Goal: Task Accomplishment & Management: Manage account settings

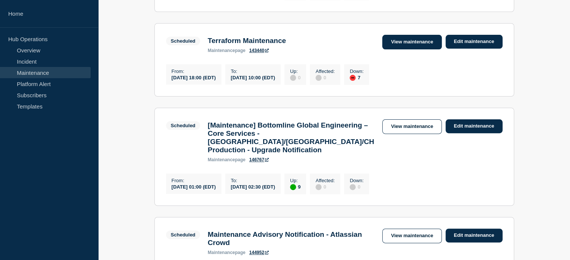
click at [406, 40] on link "View maintenance" at bounding box center [411, 42] width 59 height 15
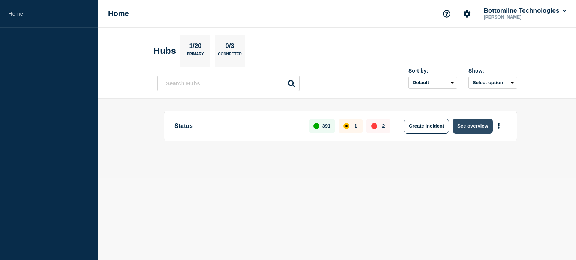
click at [477, 126] on button "See overview" at bounding box center [472, 126] width 40 height 15
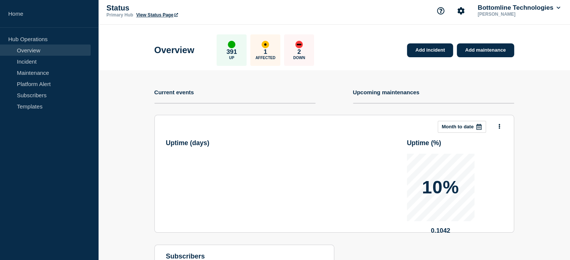
scroll to position [4, 0]
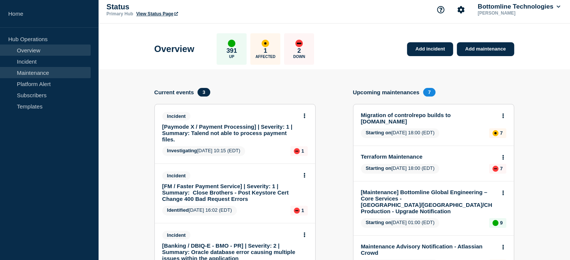
click at [55, 70] on link "Maintenance" at bounding box center [45, 72] width 91 height 11
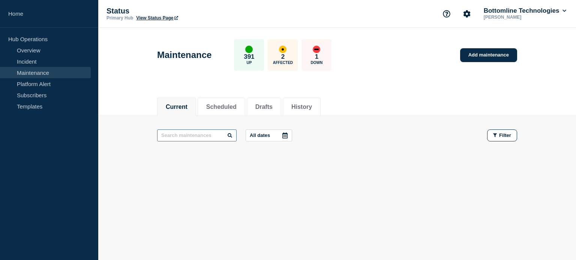
click at [192, 136] on input "text" at bounding box center [196, 136] width 79 height 12
type input "*"
type input "*.[DOMAIN_NAME]"
click at [228, 101] on li "Scheduled" at bounding box center [222, 107] width 48 height 18
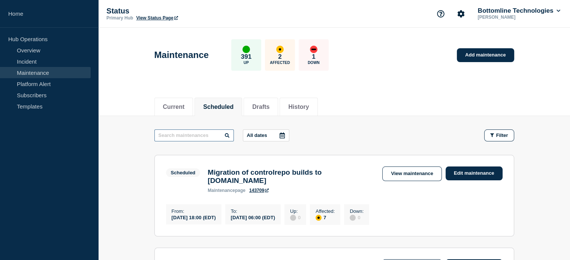
click at [175, 133] on input "text" at bounding box center [193, 136] width 79 height 12
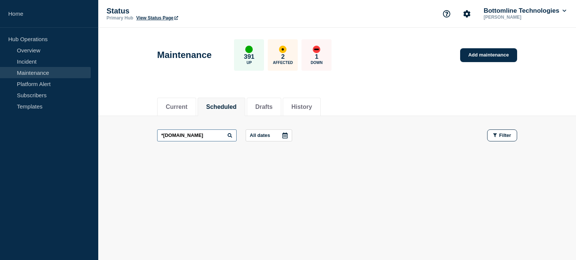
type input "*[DOMAIN_NAME]"
drag, startPoint x: 193, startPoint y: 135, endPoint x: 143, endPoint y: 133, distance: 49.5
click at [143, 133] on main "*[DOMAIN_NAME] All dates Filter" at bounding box center [336, 135] width 477 height 39
click at [312, 108] on button "History" at bounding box center [301, 107] width 21 height 7
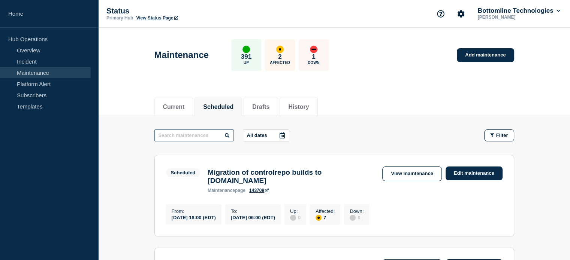
click at [190, 136] on input "text" at bounding box center [193, 136] width 79 height 12
paste input "*[DOMAIN_NAME]"
type input "*[DOMAIN_NAME]"
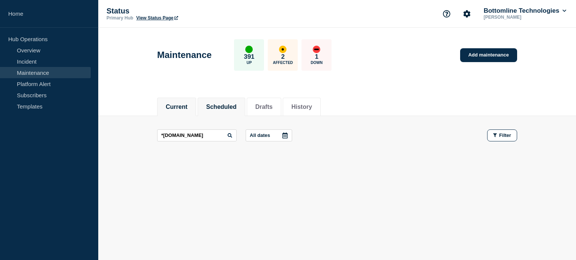
click at [180, 110] on button "Current" at bounding box center [177, 107] width 22 height 7
click at [181, 137] on input "text" at bounding box center [196, 136] width 79 height 12
paste input "*[DOMAIN_NAME]"
type input "*[DOMAIN_NAME]"
click at [310, 106] on button "History" at bounding box center [301, 107] width 21 height 7
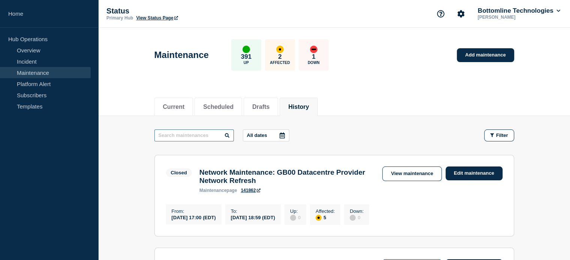
click at [199, 136] on input "text" at bounding box center [193, 136] width 79 height 12
paste input "*[DOMAIN_NAME]"
type input "*[DOMAIN_NAME]"
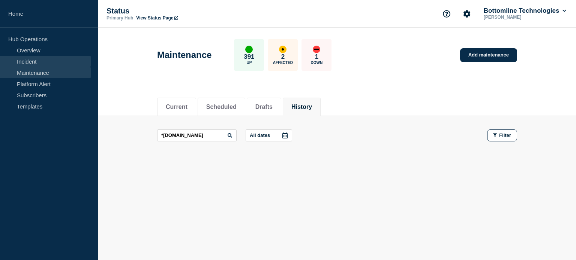
click at [31, 60] on link "Incident" at bounding box center [45, 61] width 91 height 11
click at [34, 52] on link "Overview" at bounding box center [45, 50] width 91 height 11
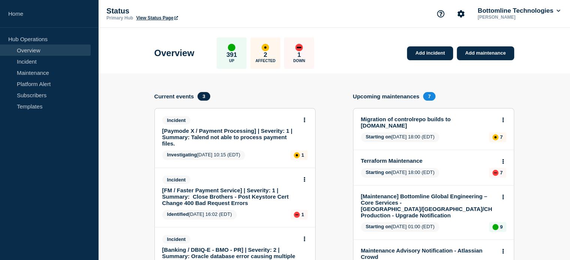
click at [340, 1] on div "Status Primary Hub View Status Page Bottomline Technologies [PERSON_NAME]" at bounding box center [334, 14] width 472 height 28
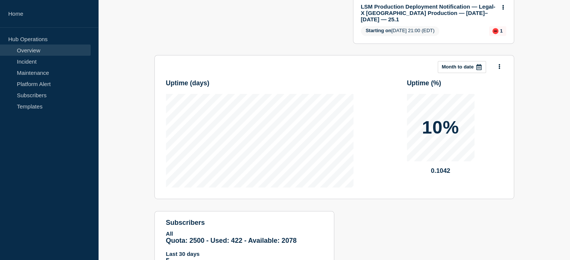
scroll to position [394, 0]
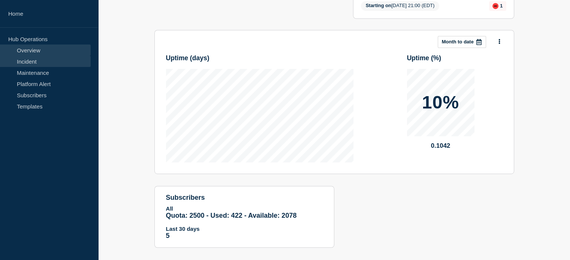
click at [36, 66] on link "Incident" at bounding box center [45, 61] width 91 height 11
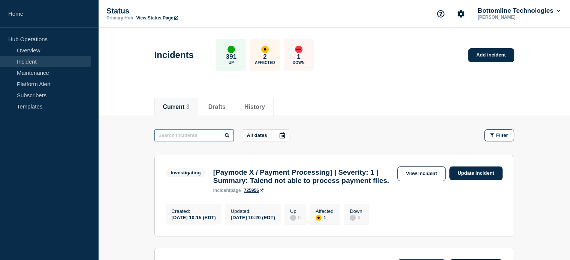
click at [171, 133] on input "text" at bounding box center [193, 136] width 79 height 12
paste input "*[DOMAIN_NAME]"
type input "*[DOMAIN_NAME]"
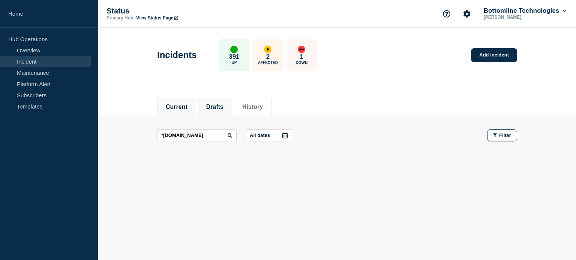
click at [221, 108] on button "Drafts" at bounding box center [214, 107] width 17 height 7
click at [268, 109] on button "History" at bounding box center [257, 107] width 21 height 7
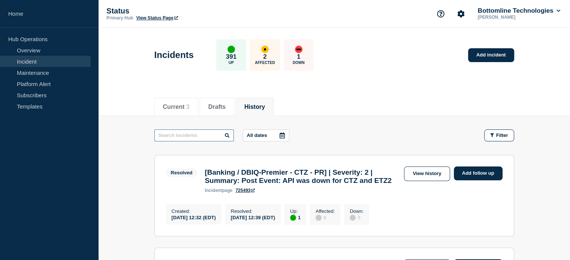
click at [202, 139] on input "text" at bounding box center [193, 136] width 79 height 12
paste input "*[DOMAIN_NAME]"
type input "*[DOMAIN_NAME]"
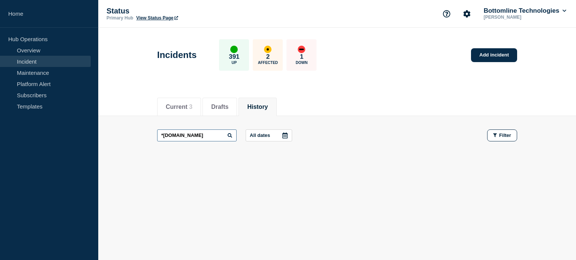
drag, startPoint x: 198, startPoint y: 135, endPoint x: 131, endPoint y: 136, distance: 66.7
click at [131, 136] on main "*[DOMAIN_NAME] All dates Filter" at bounding box center [336, 135] width 477 height 39
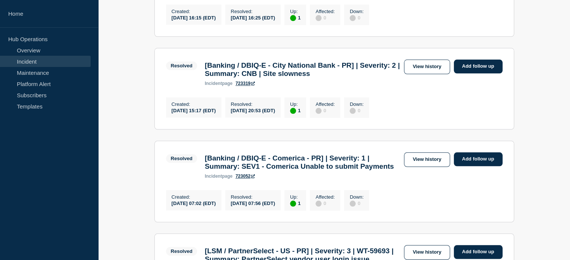
scroll to position [862, 0]
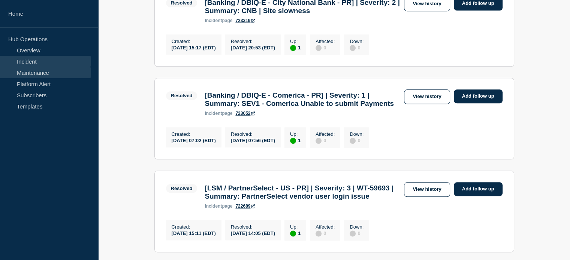
click at [28, 73] on link "Maintenance" at bounding box center [45, 72] width 91 height 11
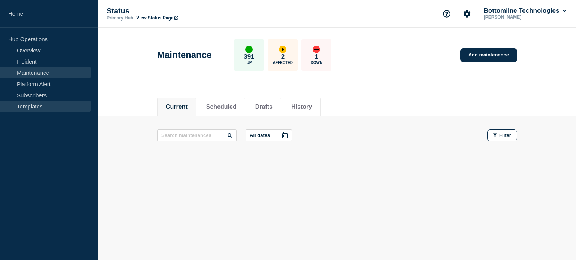
click at [24, 101] on link "Templates" at bounding box center [45, 106] width 91 height 11
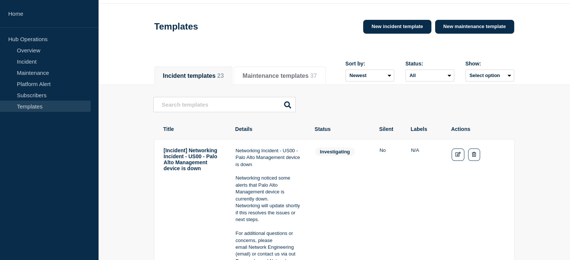
scroll to position [37, 0]
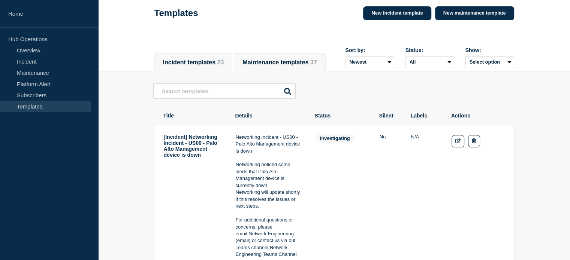
click at [282, 59] on button "Maintenance templates 37" at bounding box center [279, 62] width 74 height 7
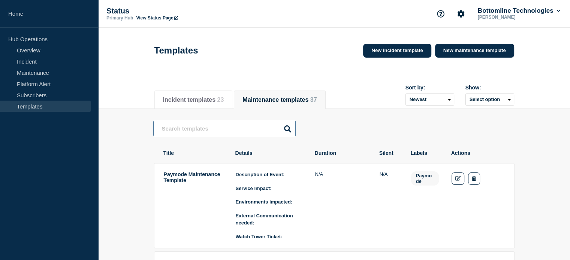
click at [217, 132] on input "text" at bounding box center [224, 128] width 142 height 15
paste input "*[DOMAIN_NAME]"
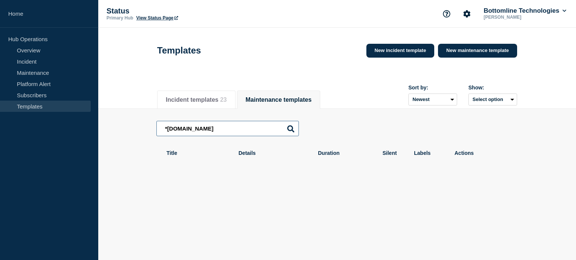
click at [168, 132] on input "*[DOMAIN_NAME]" at bounding box center [227, 128] width 142 height 15
type input "*.[DOMAIN_NAME]"
drag, startPoint x: 223, startPoint y: 130, endPoint x: 128, endPoint y: 130, distance: 95.2
click at [128, 130] on main "*.[DOMAIN_NAME] *.[DOMAIN_NAME] Title Details Duration Silent Labels Actions" at bounding box center [336, 145] width 477 height 72
click at [34, 75] on link "Maintenance" at bounding box center [45, 72] width 91 height 11
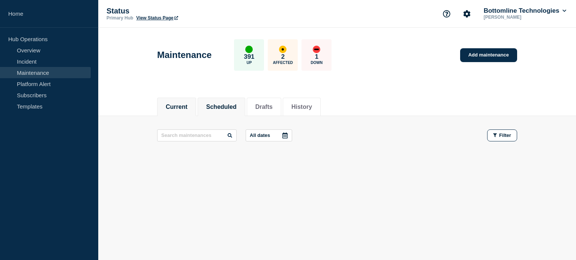
click at [206, 109] on li "Scheduled" at bounding box center [222, 107] width 48 height 18
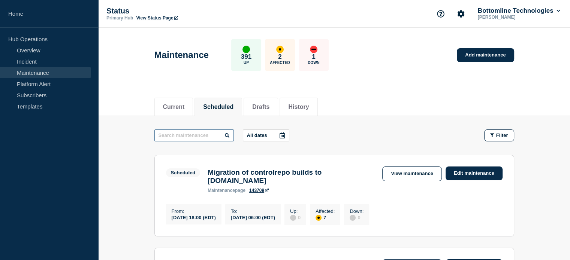
click at [177, 135] on input "text" at bounding box center [193, 136] width 79 height 12
paste input "*.[DOMAIN_NAME]"
type input "*.[DOMAIN_NAME]"
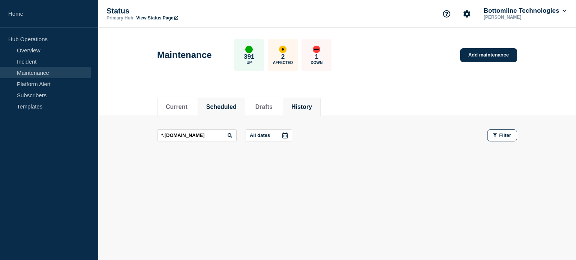
click at [320, 113] on li "History" at bounding box center [302, 107] width 38 height 18
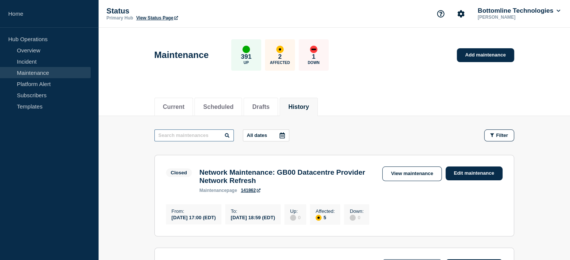
click at [175, 135] on input "text" at bounding box center [193, 136] width 79 height 12
paste input "*.[DOMAIN_NAME]"
type input "*.[DOMAIN_NAME]"
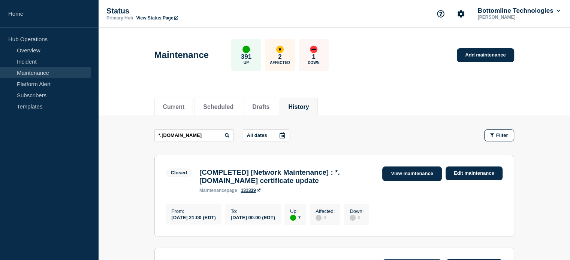
click at [412, 175] on link "View maintenance" at bounding box center [411, 174] width 59 height 15
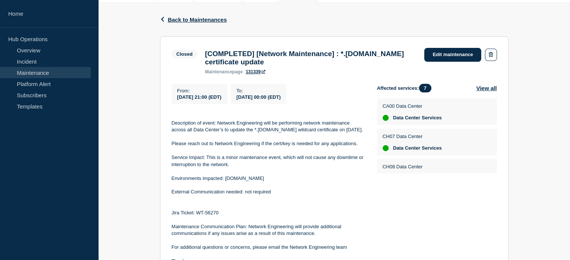
scroll to position [112, 0]
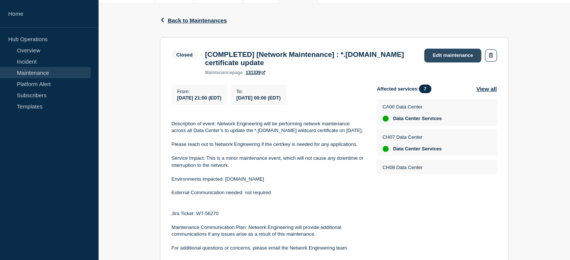
click at [439, 59] on link "Edit maintenance" at bounding box center [452, 56] width 57 height 14
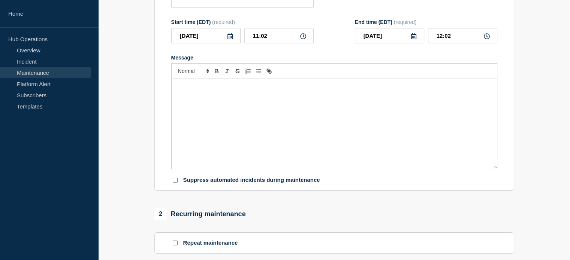
type input "[COMPLETED] [Network Maintenance] : *.[DOMAIN_NAME] certificate update"
type input "[DATE]"
type input "21:00"
type input "[DATE]"
type input "00:00"
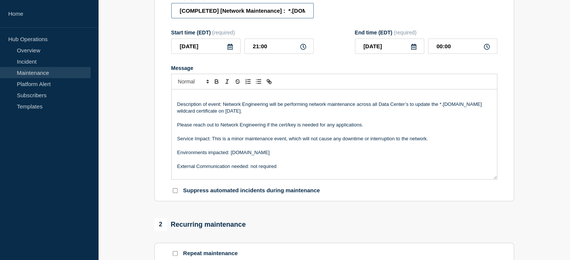
drag, startPoint x: 220, startPoint y: 14, endPoint x: 145, endPoint y: 7, distance: 74.9
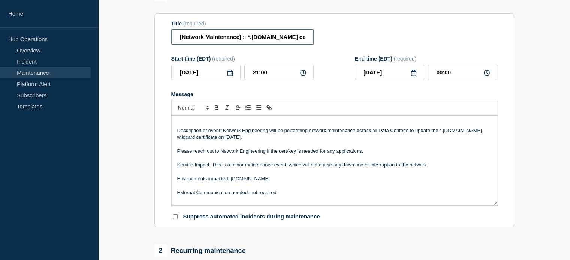
scroll to position [75, 0]
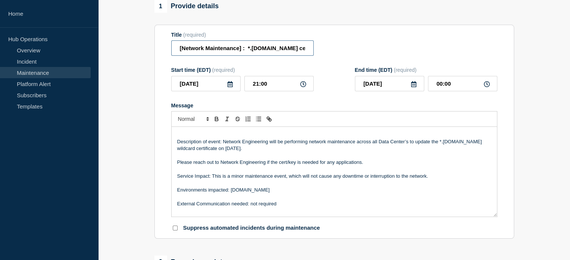
click at [251, 53] on input "[Network Maintenance] : *.[DOMAIN_NAME] certificate update" at bounding box center [242, 47] width 142 height 15
click at [251, 52] on input "[Network Maintenance] : *.[DOMAIN_NAME] certificate update" at bounding box center [242, 47] width 142 height 15
paste input "tar.btbanking.coms"
click at [260, 56] on input "[Network Maintenance] : *.[DOMAIN_NAME] certificate update" at bounding box center [242, 47] width 142 height 15
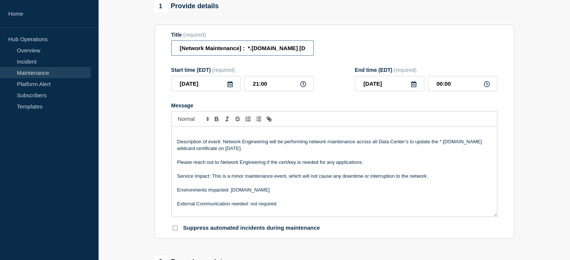
type input "[Network Maintenance] : *.[DOMAIN_NAME] [DOMAIN_NAME] certificate update"
click at [231, 87] on icon at bounding box center [230, 84] width 5 height 6
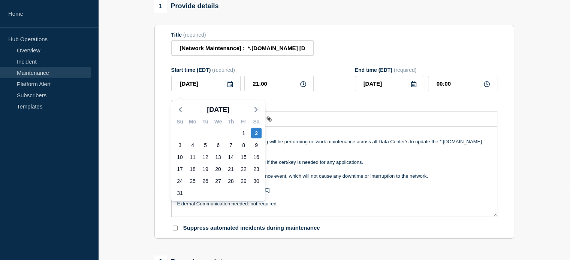
click at [394, 37] on div "Title (required) [Network Maintenance] : *.[DOMAIN_NAME] [DOMAIN_NAME] certific…" at bounding box center [334, 44] width 326 height 24
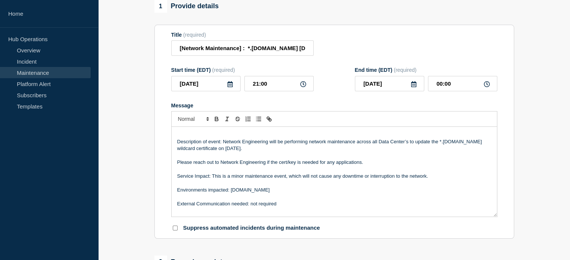
click at [229, 87] on icon at bounding box center [230, 84] width 6 height 6
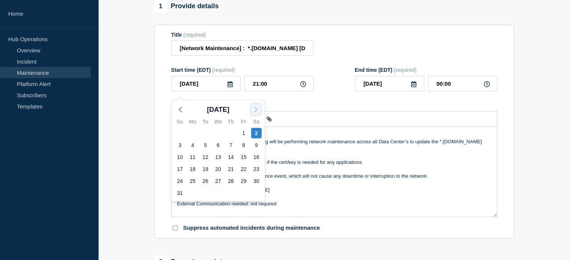
click at [255, 106] on icon "button" at bounding box center [255, 109] width 9 height 9
click at [227, 109] on span "[DATE]" at bounding box center [218, 109] width 22 height 11
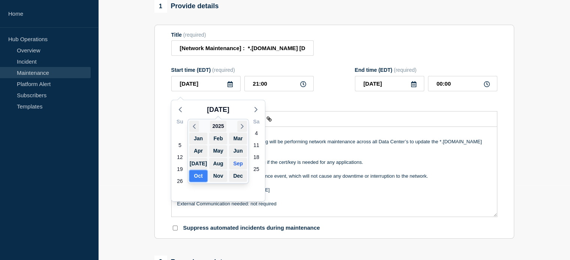
click at [199, 175] on button "Oct" at bounding box center [198, 177] width 18 height 12
click at [198, 174] on button "Oct" at bounding box center [198, 177] width 18 height 12
click at [220, 112] on span "[DATE]" at bounding box center [218, 109] width 22 height 11
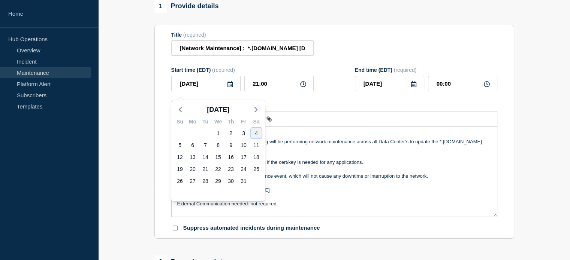
click at [256, 133] on div "4" at bounding box center [256, 133] width 10 height 10
type input "[DATE]"
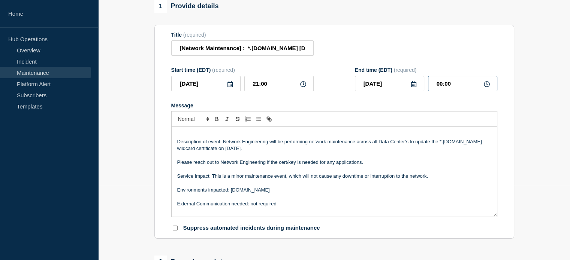
click at [442, 87] on input "00:00" at bounding box center [462, 83] width 69 height 15
type input "01:00"
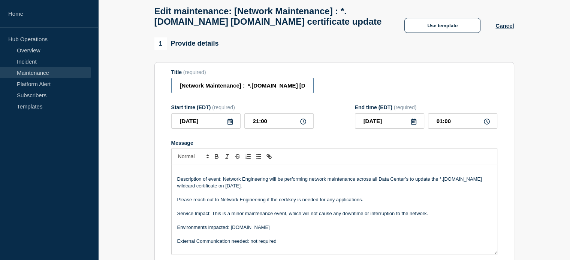
drag, startPoint x: 248, startPoint y: 89, endPoint x: 291, endPoint y: 90, distance: 43.1
click at [291, 90] on input "[Network Maintenance] : *.[DOMAIN_NAME] [DOMAIN_NAME] certificate update" at bounding box center [242, 85] width 142 height 15
click at [439, 197] on p "Message" at bounding box center [334, 193] width 314 height 7
drag, startPoint x: 439, startPoint y: 183, endPoint x: 470, endPoint y: 187, distance: 31.0
click at [470, 187] on p "Description of event: Network Engineering will be performing network maintenanc…" at bounding box center [334, 183] width 314 height 14
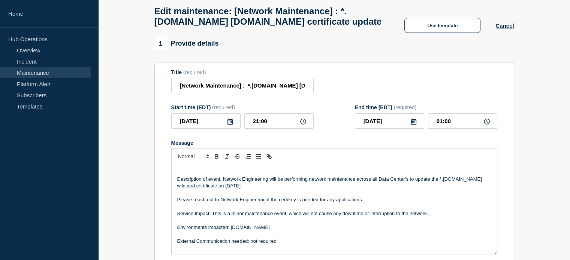
click at [227, 190] on p "Description of event: Network Engineering will be performing network maintenanc…" at bounding box center [334, 183] width 314 height 14
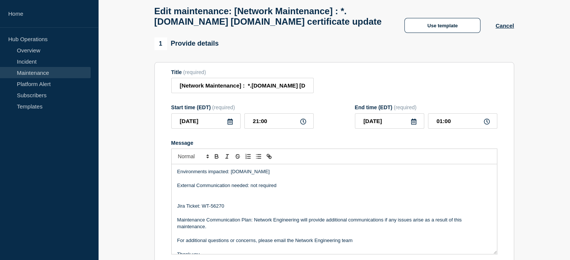
scroll to position [71, 0]
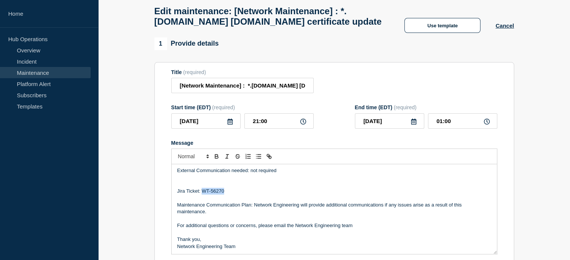
drag, startPoint x: 228, startPoint y: 193, endPoint x: 202, endPoint y: 196, distance: 26.0
click at [202, 195] on p "Jira Ticket: WT-56270" at bounding box center [334, 191] width 314 height 7
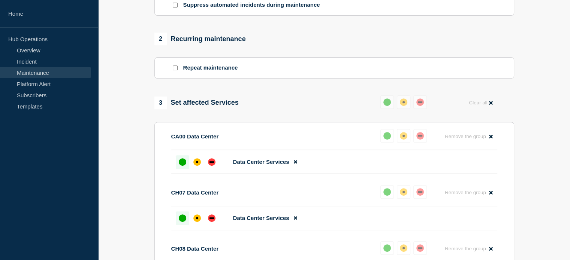
scroll to position [300, 0]
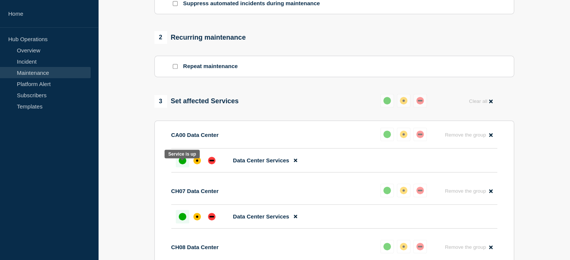
click at [185, 168] on div at bounding box center [182, 160] width 13 height 13
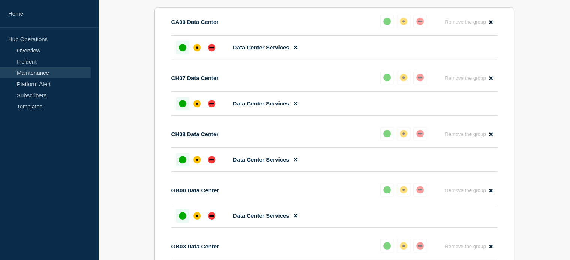
scroll to position [412, 0]
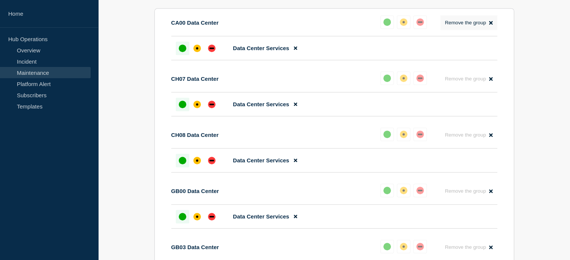
click at [491, 25] on icon at bounding box center [490, 22] width 3 height 3
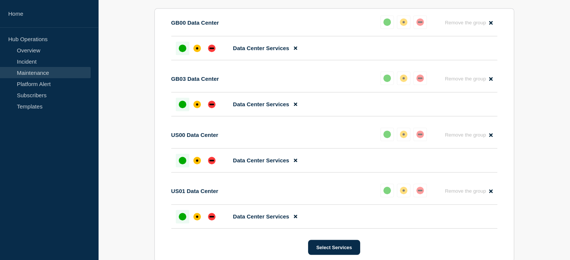
click at [491, 25] on icon at bounding box center [490, 22] width 3 height 3
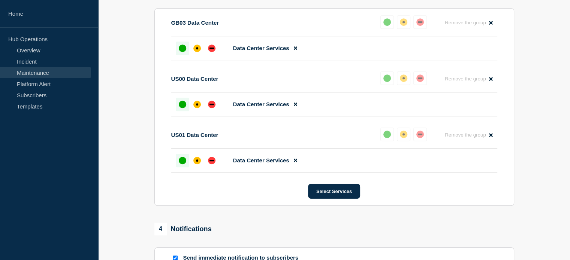
click at [491, 25] on icon at bounding box center [490, 22] width 3 height 3
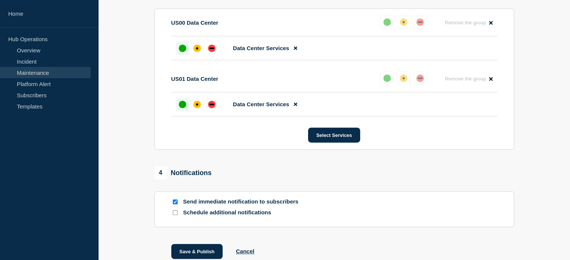
scroll to position [450, 0]
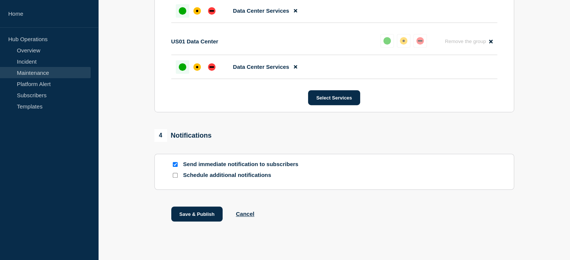
click at [174, 178] on input "Schedule additional notifications" at bounding box center [175, 175] width 5 height 5
checkbox input "true"
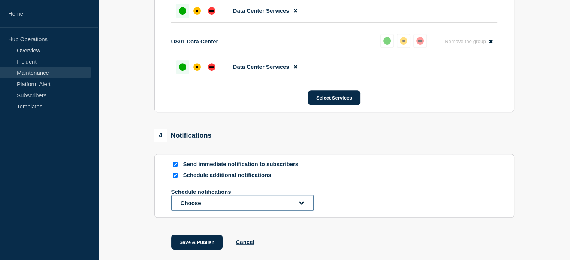
click at [300, 206] on icon "open dropdown" at bounding box center [301, 204] width 5 height 6
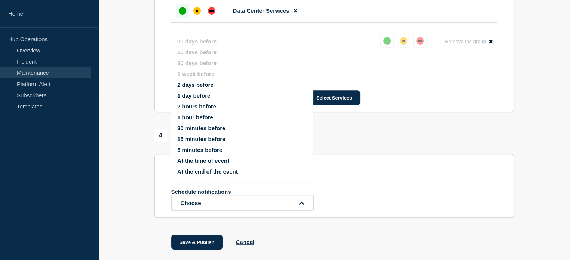
click at [208, 81] on ul "90 days before 60 days before 30 days before 1 week before 2 days before 1 day …" at bounding box center [248, 107] width 142 height 146
click at [197, 85] on button "2 days before" at bounding box center [195, 85] width 36 height 6
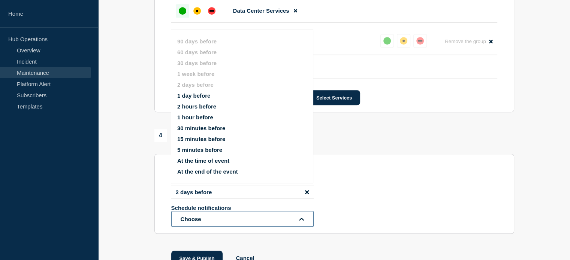
click at [291, 226] on button "Choose" at bounding box center [242, 219] width 142 height 16
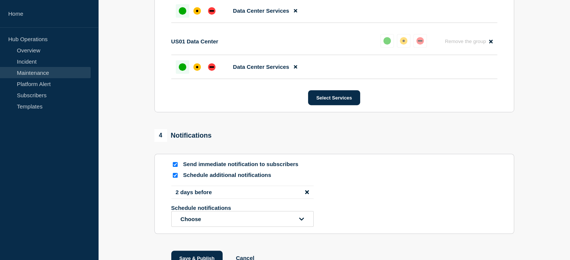
click at [298, 234] on section "Send immediate notification to subscribers Schedule additional notifications 2 …" at bounding box center [334, 194] width 360 height 80
click at [304, 226] on button "Choose" at bounding box center [242, 219] width 142 height 16
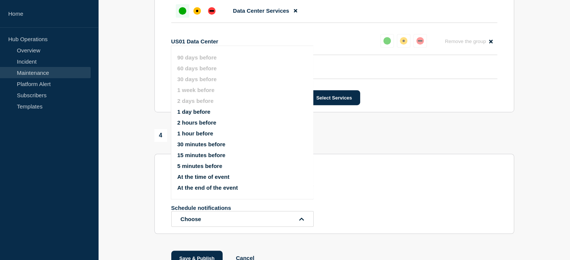
click at [199, 114] on button "1 day before" at bounding box center [193, 112] width 33 height 6
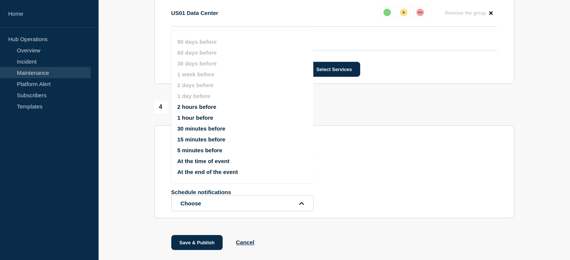
scroll to position [524, 0]
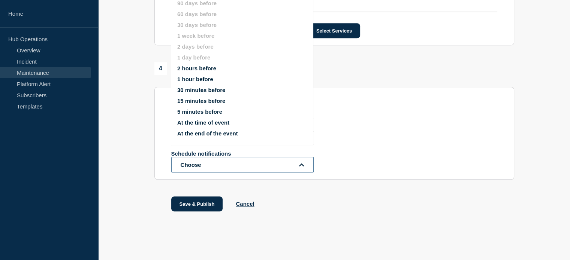
click at [264, 169] on button "Choose" at bounding box center [242, 165] width 142 height 16
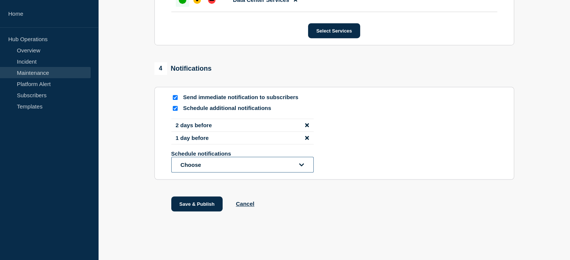
click at [264, 169] on button "Choose" at bounding box center [242, 165] width 142 height 16
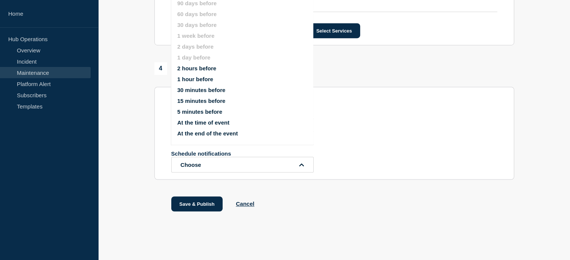
scroll to position [510, 0]
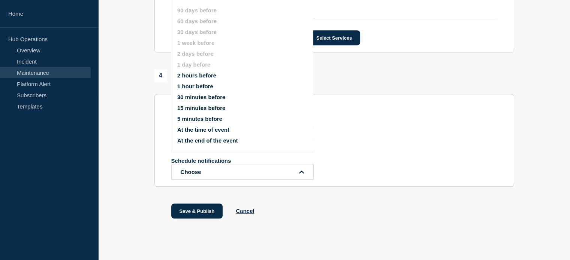
click at [193, 85] on button "1 hour before" at bounding box center [195, 86] width 36 height 6
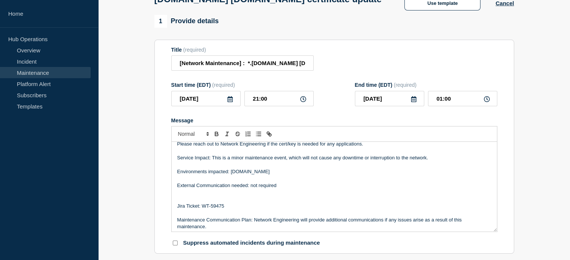
scroll to position [0, 0]
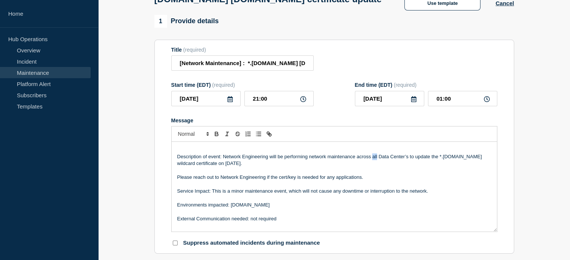
drag, startPoint x: 372, startPoint y: 162, endPoint x: 377, endPoint y: 160, distance: 5.4
click at [377, 160] on p "Description of event: Network Engineering will be performing network maintenanc…" at bounding box center [334, 161] width 314 height 14
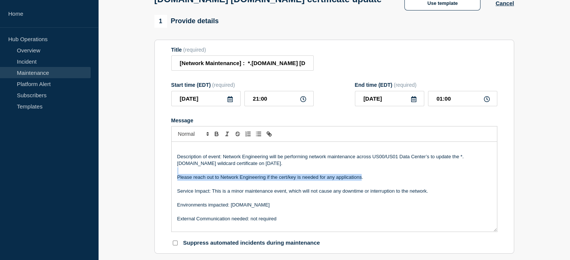
drag, startPoint x: 360, startPoint y: 183, endPoint x: 306, endPoint y: 178, distance: 54.5
click at [306, 178] on p "Please reach out to Network Engineering if the cert/key is needed for any appli…" at bounding box center [334, 177] width 314 height 7
click at [381, 174] on p "Message" at bounding box center [334, 171] width 314 height 7
drag, startPoint x: 374, startPoint y: 182, endPoint x: 171, endPoint y: 182, distance: 202.4
click at [172, 182] on div "Description of event: Network Engineering will be performing network maintenanc…" at bounding box center [334, 187] width 325 height 90
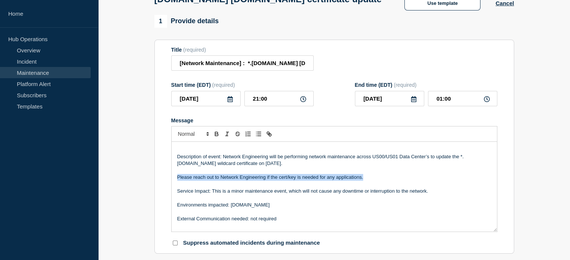
click at [371, 181] on p "Please reach out to Network Engineering if the cert/key is needed for any appli…" at bounding box center [334, 177] width 314 height 7
drag, startPoint x: 368, startPoint y: 183, endPoint x: 160, endPoint y: 181, distance: 208.0
click at [160, 181] on section "Title (required) [Network Maintenance] : *.[DOMAIN_NAME] [DOMAIN_NAME] certific…" at bounding box center [334, 147] width 360 height 215
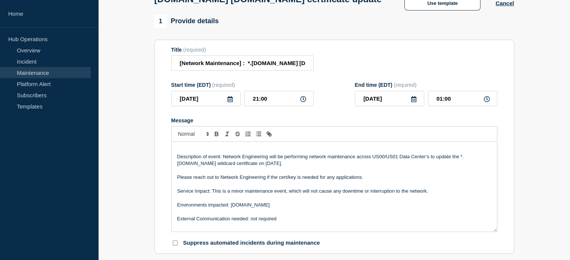
click at [223, 174] on p "Message" at bounding box center [334, 171] width 314 height 7
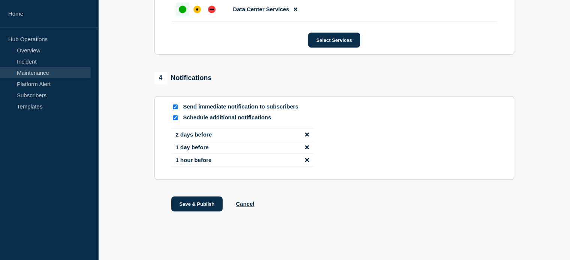
scroll to position [514, 0]
click at [204, 207] on button "Save & Publish" at bounding box center [197, 204] width 52 height 15
